Goal: Find specific page/section: Find specific page/section

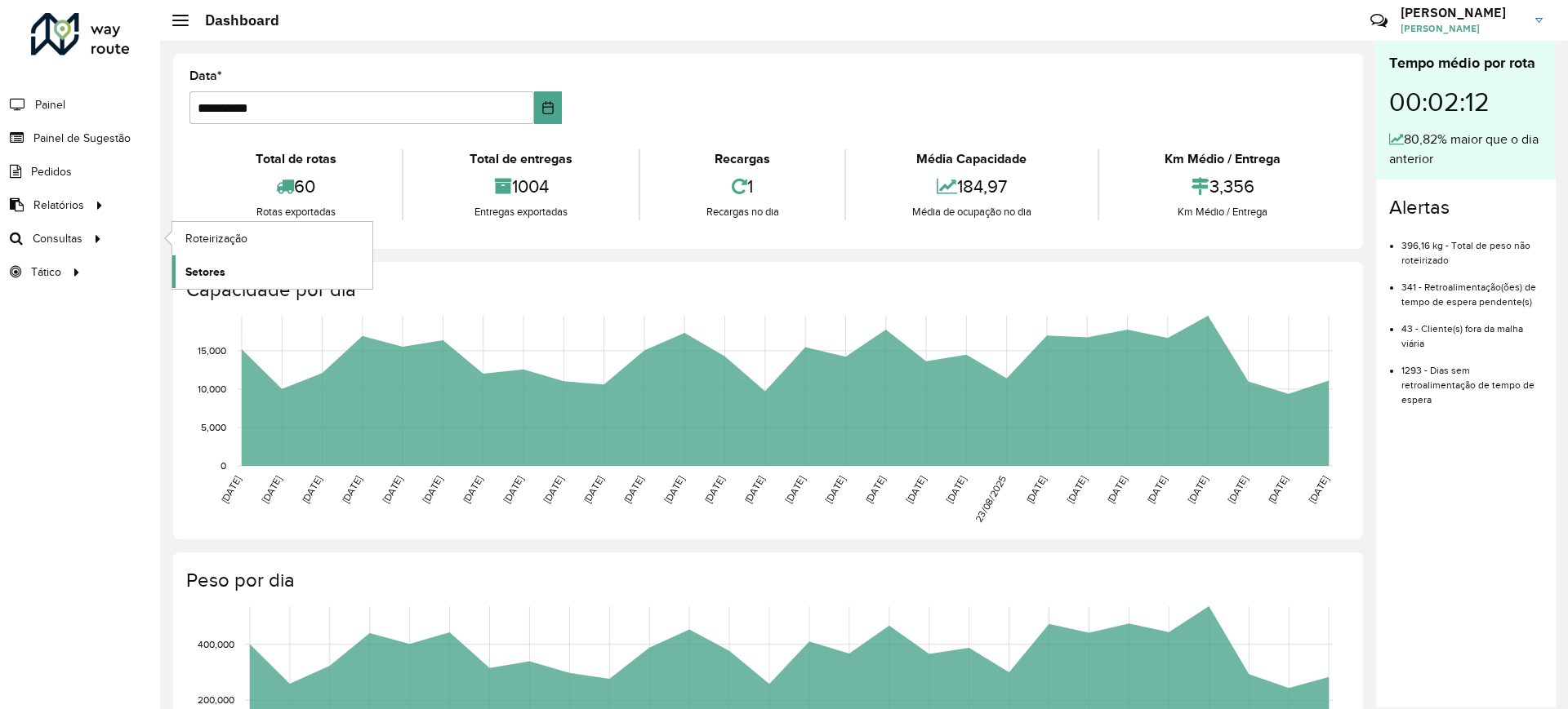
click at [211, 265] on span "Setores" at bounding box center [205, 273] width 40 height 17
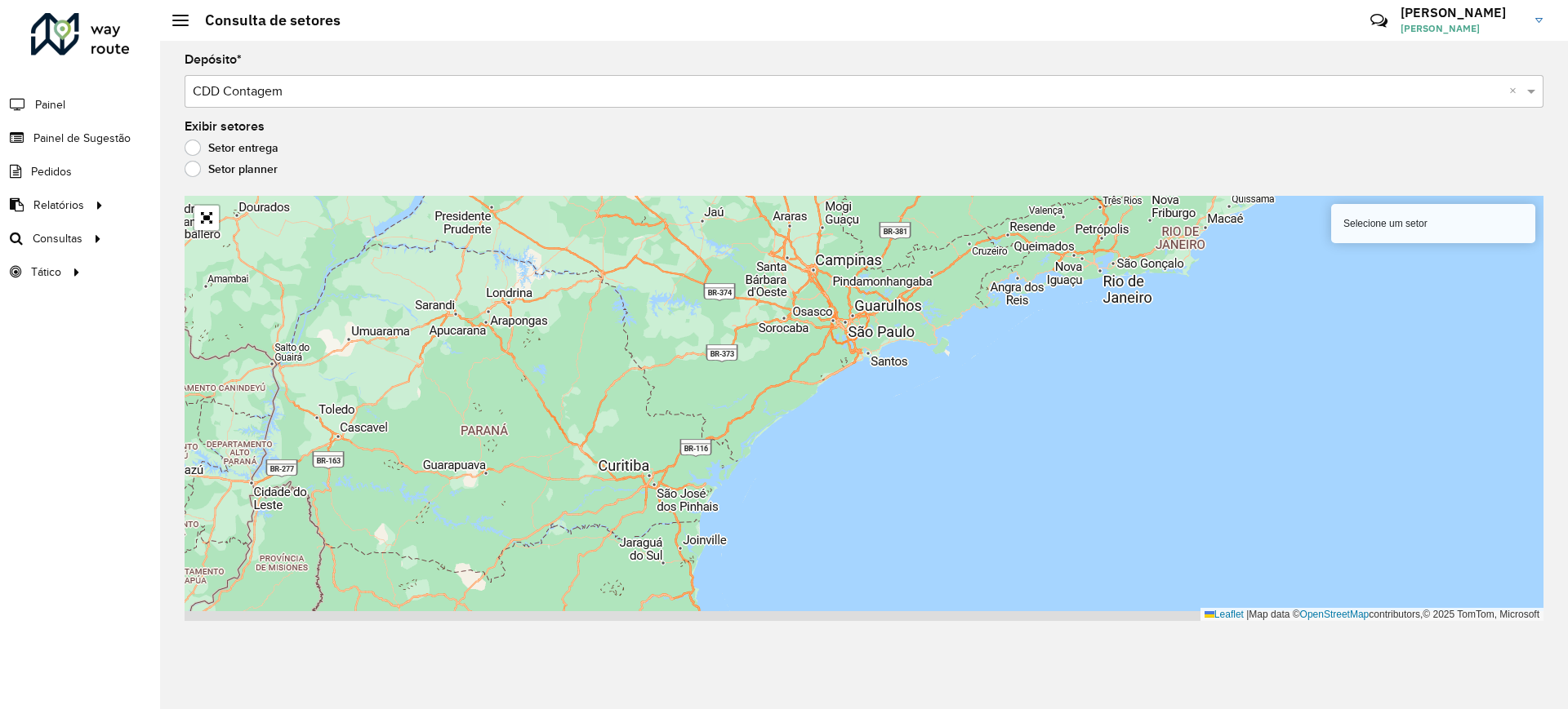
click at [216, 232] on hb-app "Aguarde... Pop-up bloqueado! Seu navegador bloqueou automáticamente a abertura …" at bounding box center [784, 354] width 1568 height 709
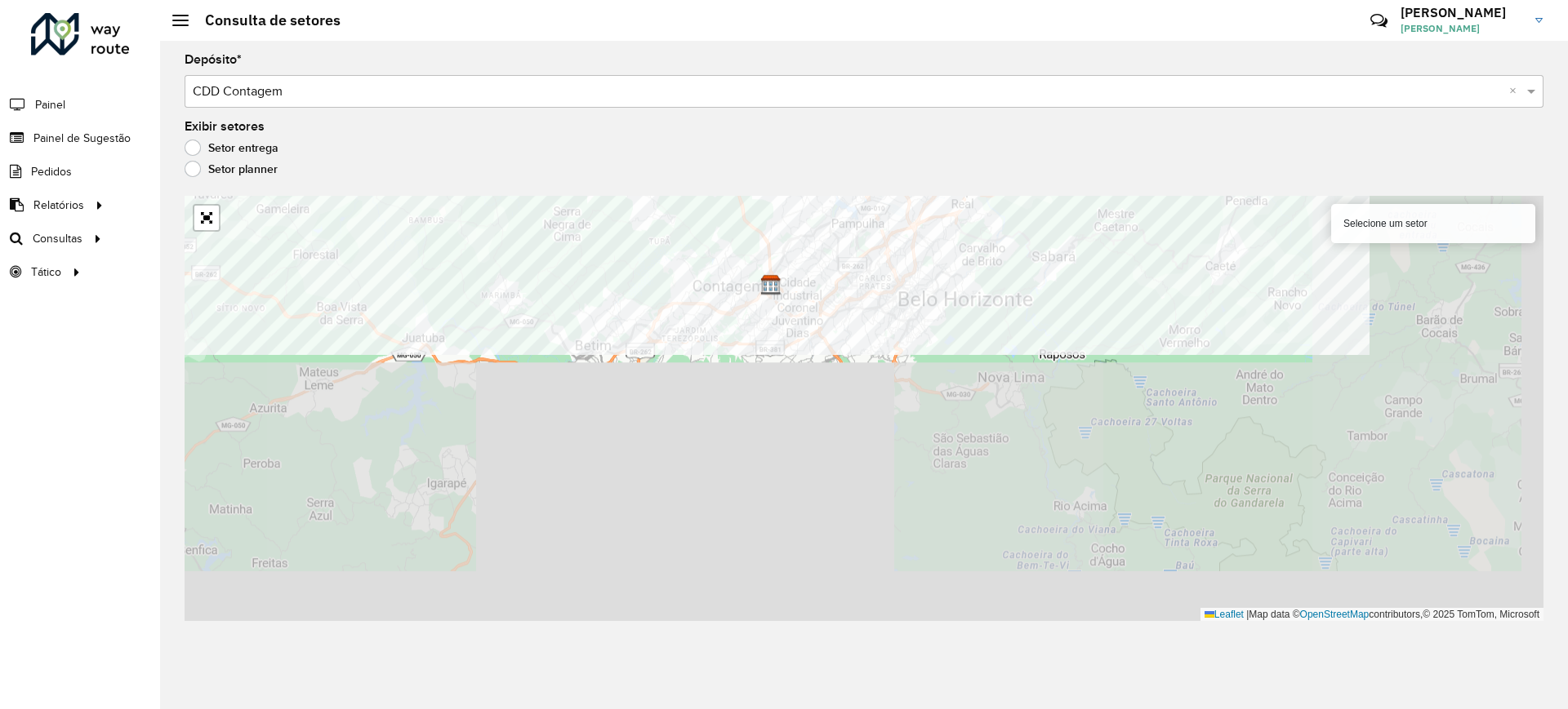
click at [851, 155] on formly-group "Depósito * Selecione um depósito × CDD Contagem × Exibir setores Setor entrega …" at bounding box center [864, 338] width 1358 height 567
